Goal: Information Seeking & Learning: Learn about a topic

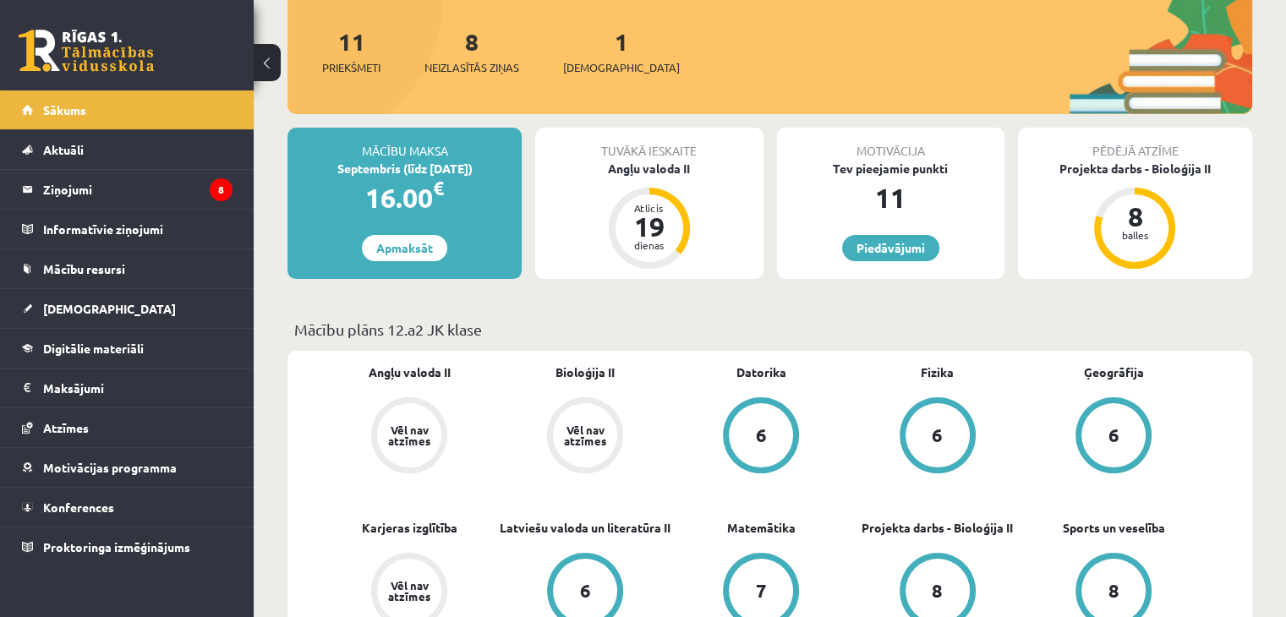
scroll to position [205, 0]
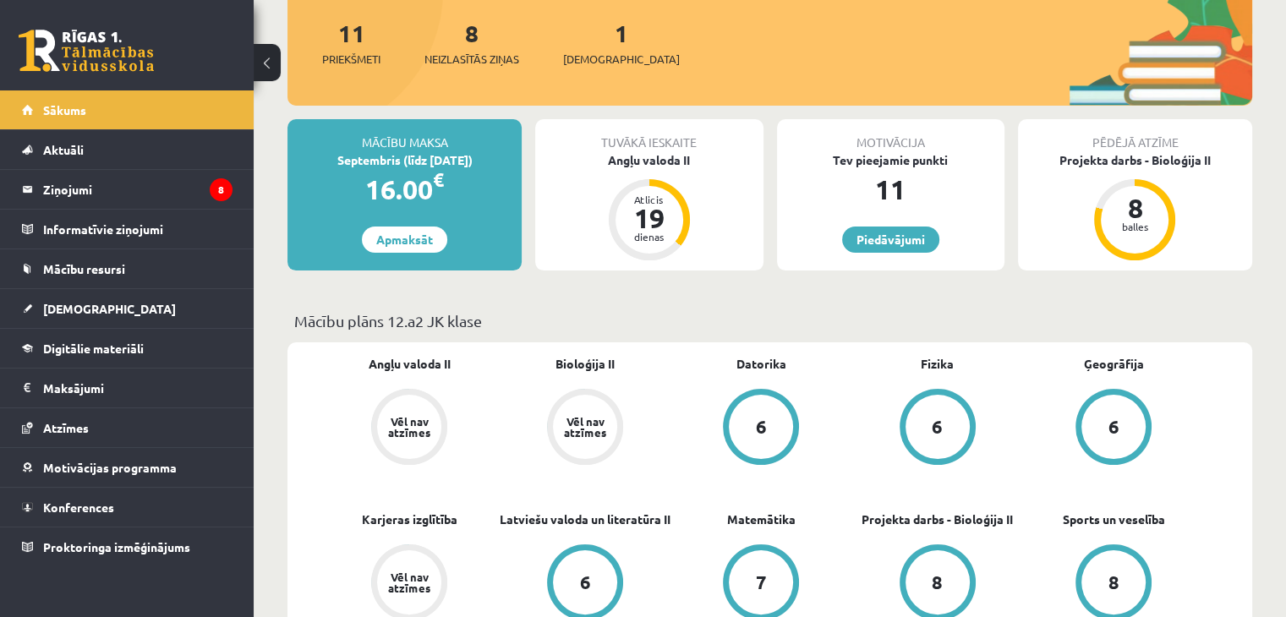
click at [649, 167] on div "Tuvākā ieskaite Angļu valoda II Atlicis 19 dienas" at bounding box center [648, 194] width 227 height 151
click at [656, 151] on div "Angļu valoda II" at bounding box center [648, 160] width 227 height 18
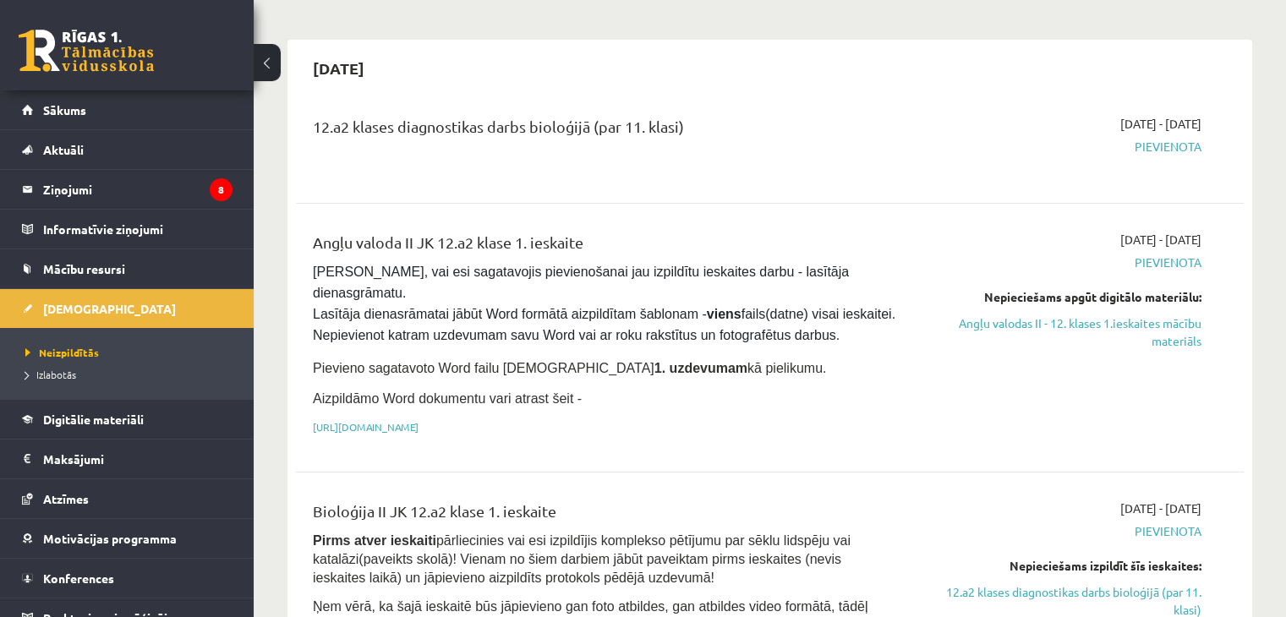
scroll to position [122, 0]
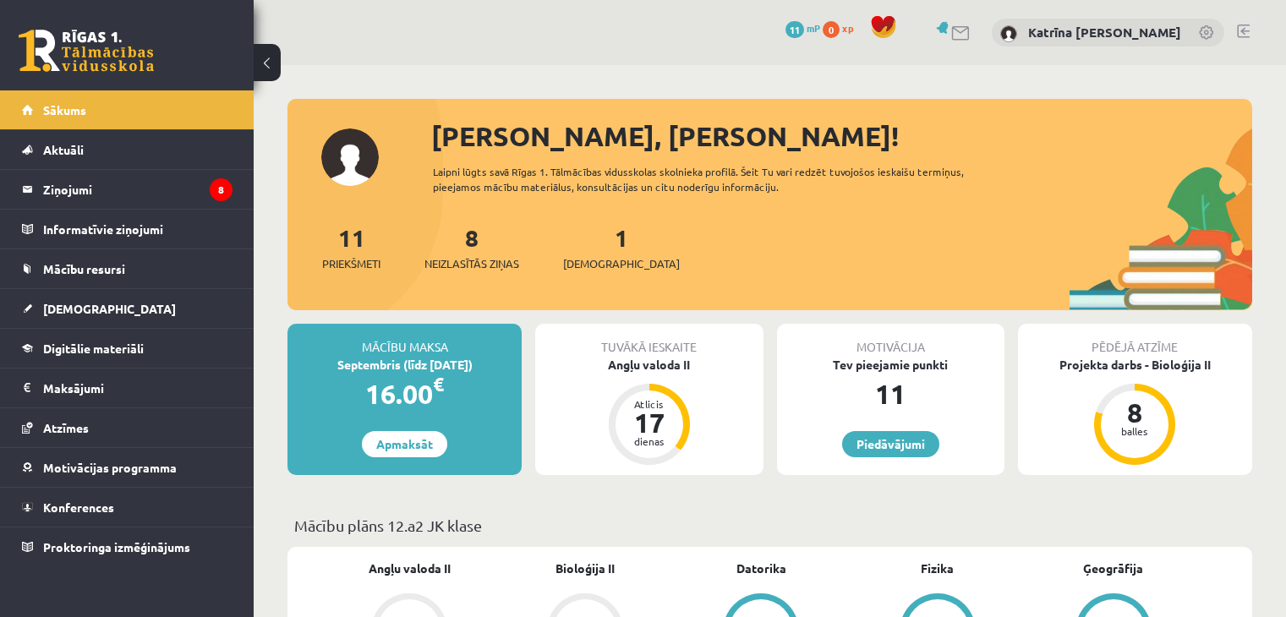
scroll to position [205, 0]
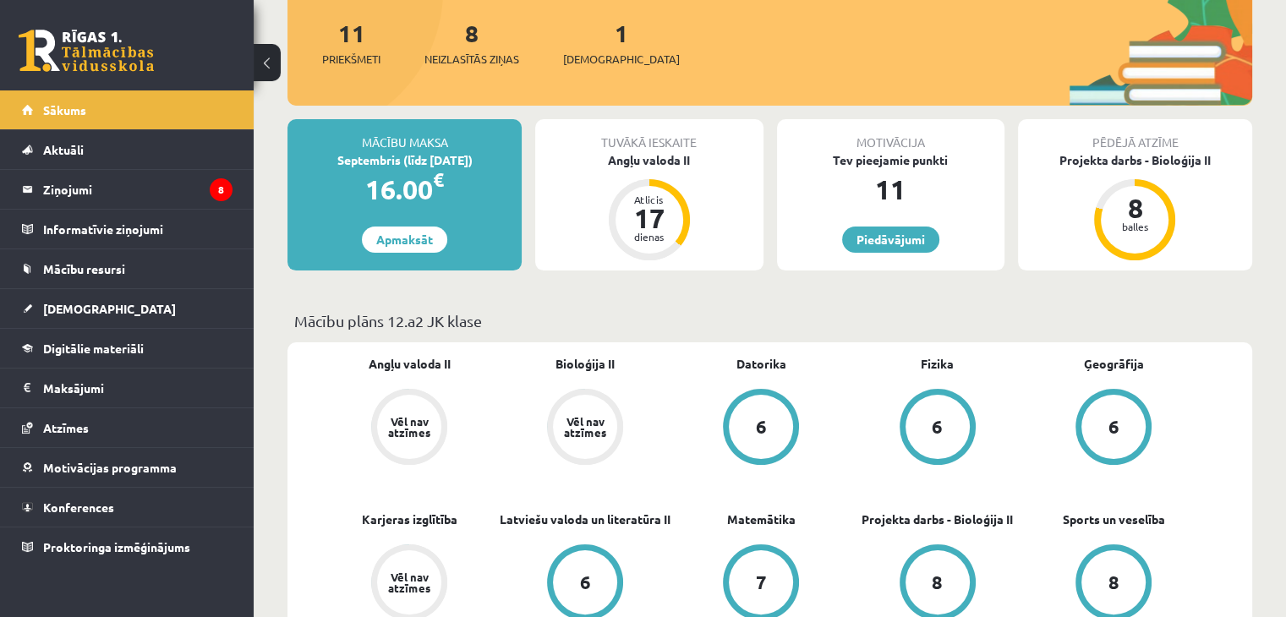
click at [682, 150] on div "Tuvākā ieskaite" at bounding box center [648, 135] width 227 height 32
click at [679, 160] on div "Angļu valoda II" at bounding box center [648, 160] width 227 height 18
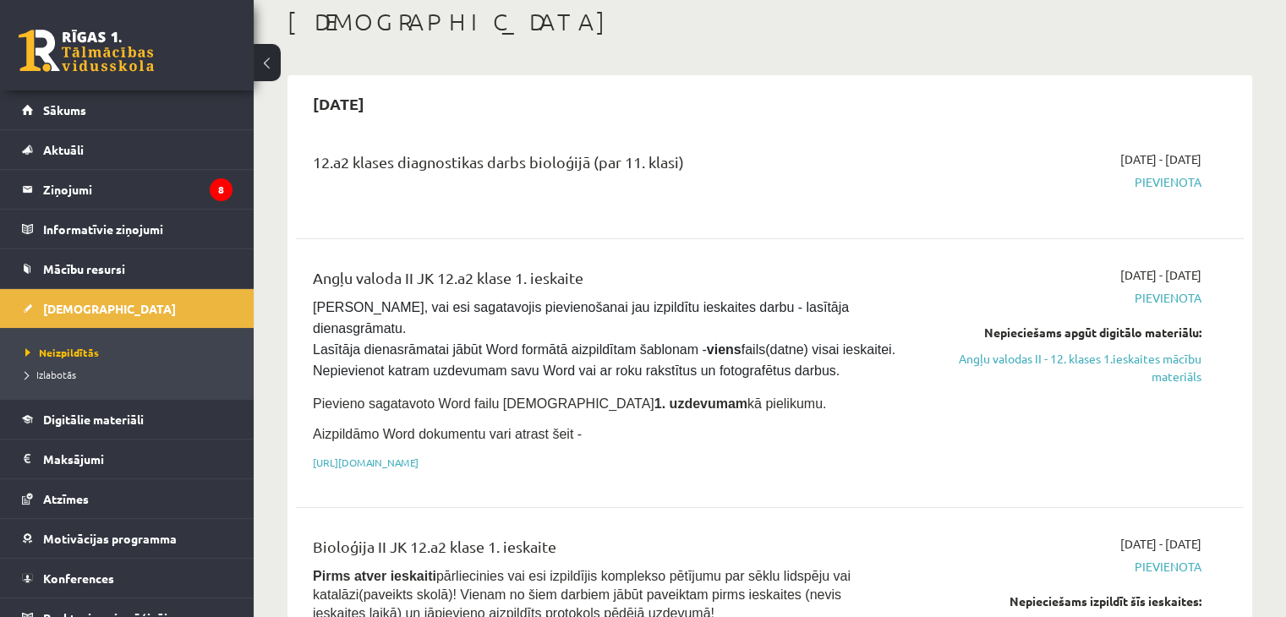
scroll to position [85, 0]
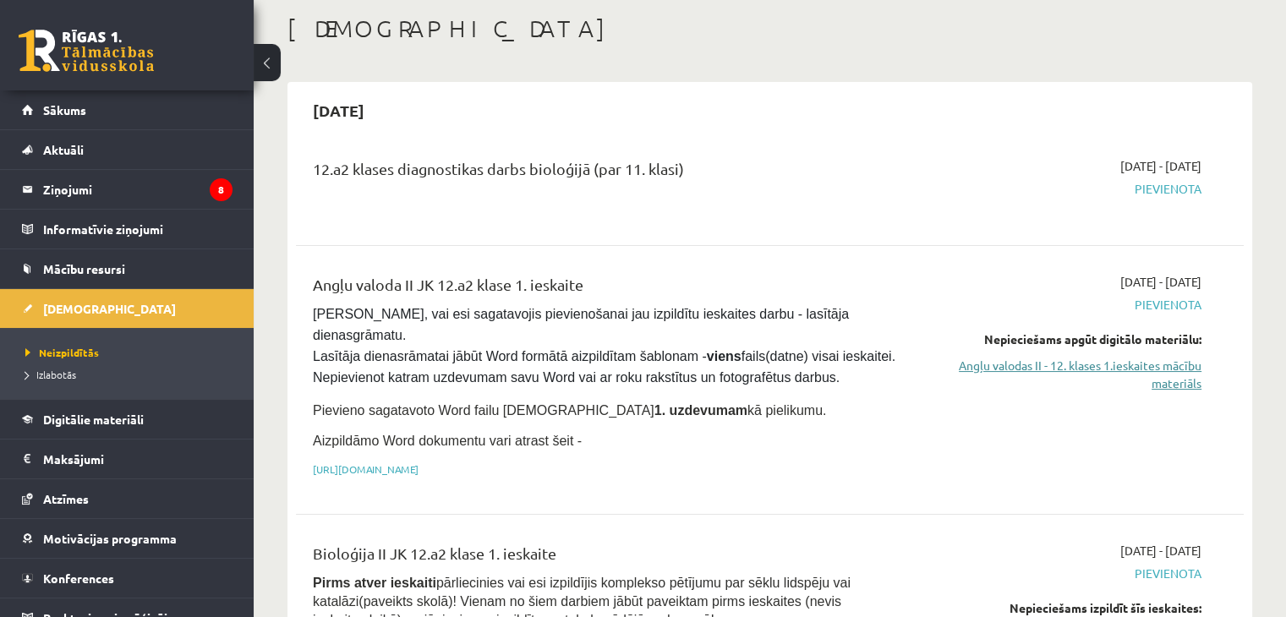
click at [1019, 364] on link "Angļu valodas II - 12. klases 1.ieskaites mācību materiāls" at bounding box center [1061, 375] width 279 height 36
click at [419, 463] on link "https://drive.google.com/drive/folders/1IHE_ip15KOAbO2Se1NDGwZ2e__vlzPUf?usp=sh…" at bounding box center [366, 470] width 106 height 14
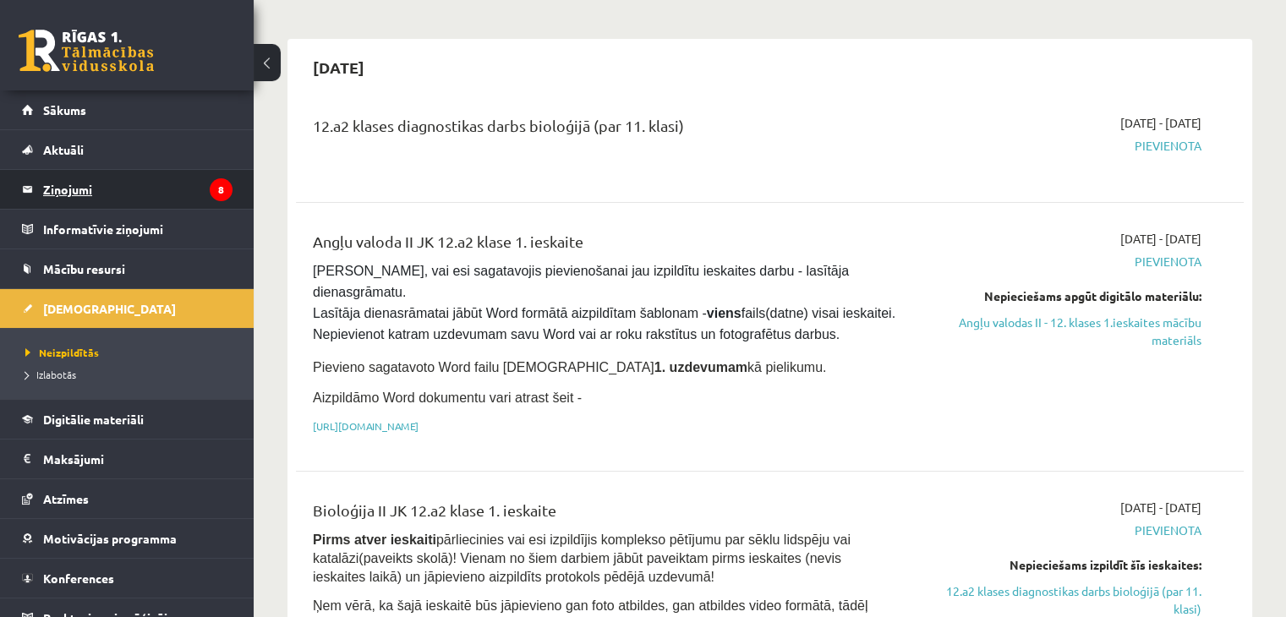
scroll to position [124, 0]
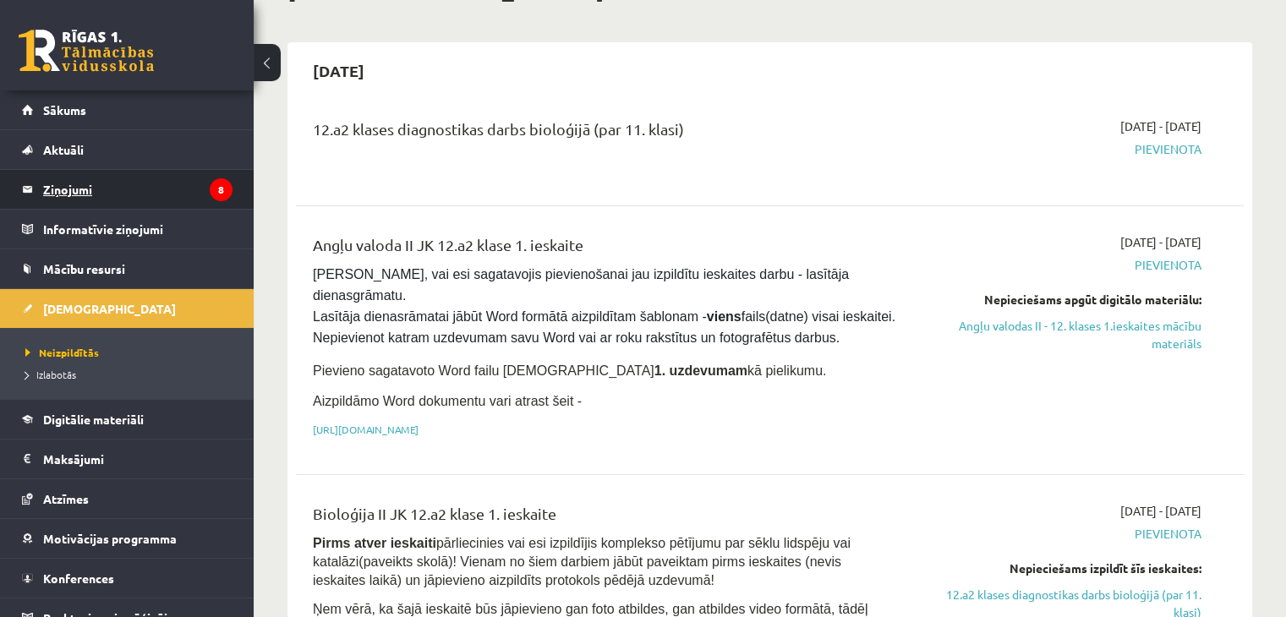
click at [74, 192] on legend "Ziņojumi 8" at bounding box center [137, 189] width 189 height 39
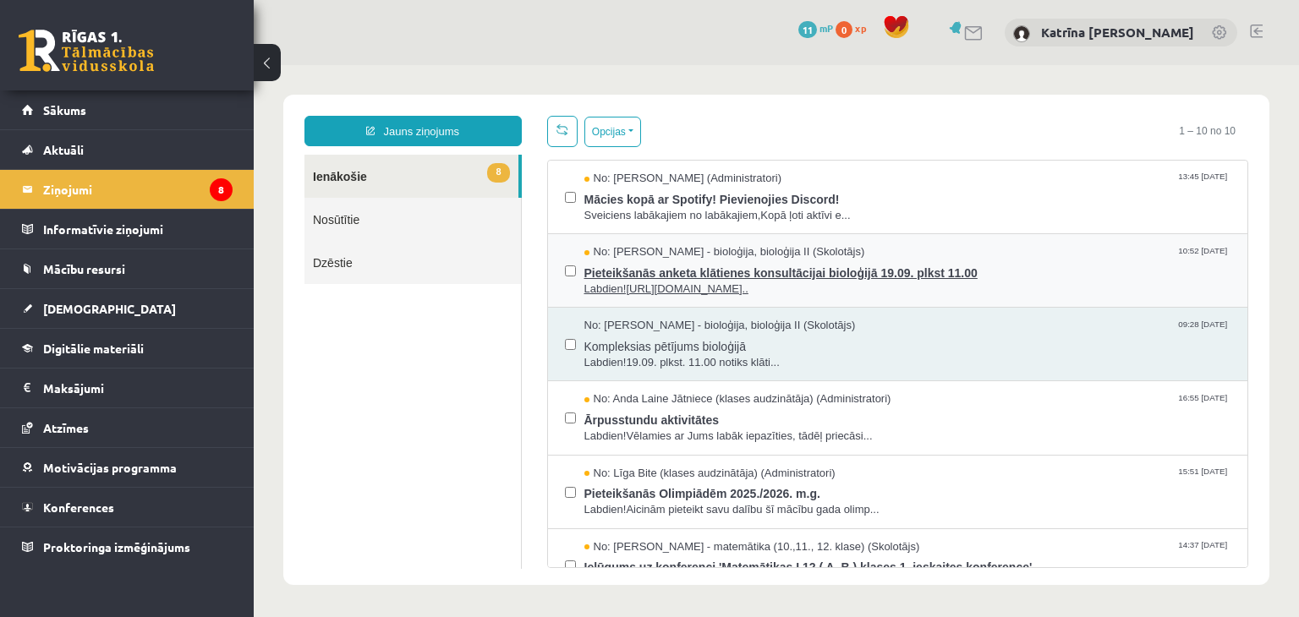
click at [783, 277] on span "Pieteikšanās anketa klātienes konsultācijai bioloģijā 19.09. plkst 11.00" at bounding box center [907, 270] width 647 height 21
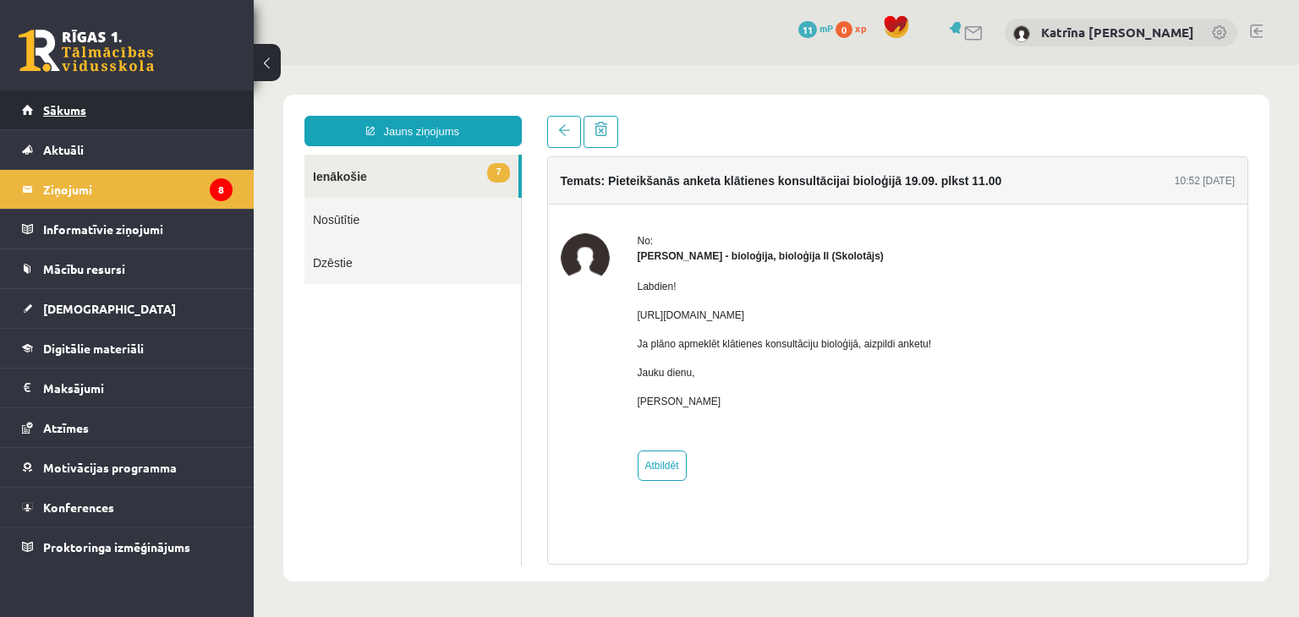
click at [71, 112] on span "Sākums" at bounding box center [64, 109] width 43 height 15
